Goal: Find specific page/section: Find specific page/section

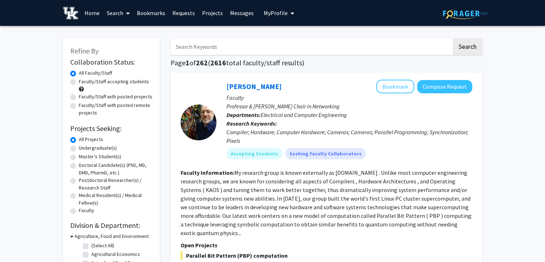
click at [268, 13] on span "My Profile" at bounding box center [276, 12] width 24 height 7
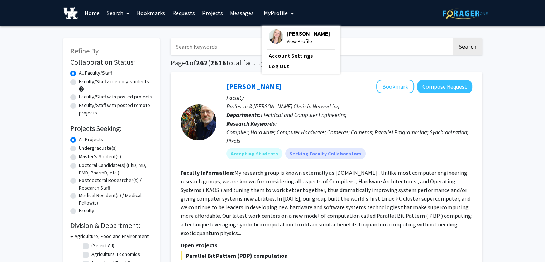
click at [275, 13] on span "My Profile" at bounding box center [276, 12] width 24 height 7
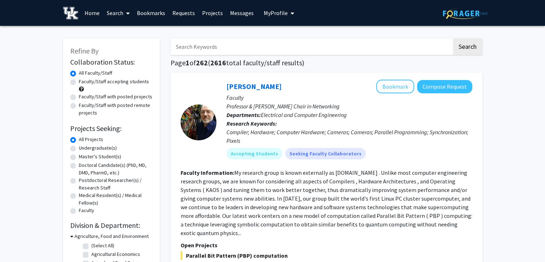
click at [107, 13] on link "Search" at bounding box center [118, 12] width 30 height 25
click at [116, 31] on span "Faculty/Staff" at bounding box center [129, 33] width 53 height 14
click at [120, 96] on label "Faculty/Staff with posted projects" at bounding box center [115, 97] width 73 height 8
click at [83, 96] on input "Faculty/Staff with posted projects" at bounding box center [81, 95] width 5 height 5
radio input "true"
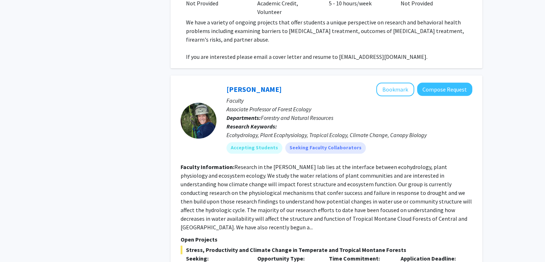
scroll to position [3825, 0]
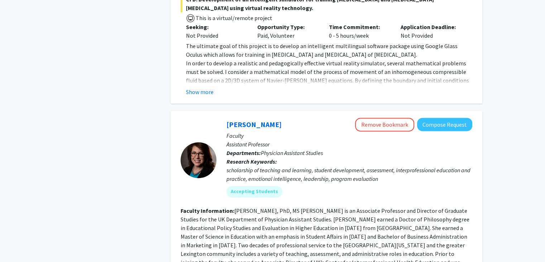
scroll to position [1019, 0]
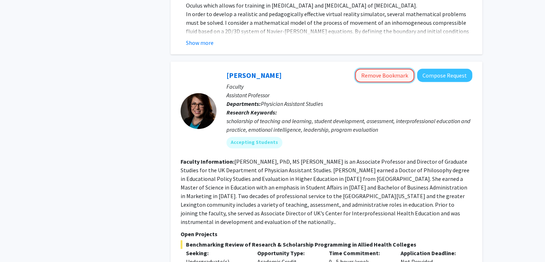
click at [386, 68] on button "Remove Bookmark" at bounding box center [384, 75] width 59 height 14
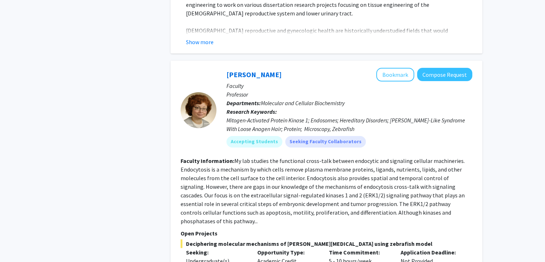
scroll to position [2772, 0]
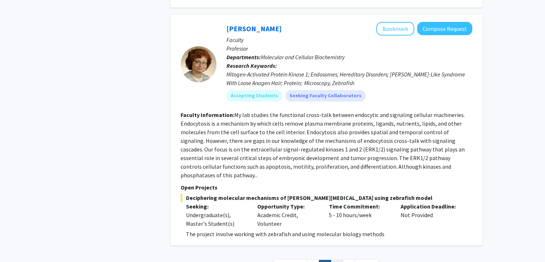
click at [340, 259] on link "3" at bounding box center [337, 265] width 12 height 13
